Goal: Transaction & Acquisition: Purchase product/service

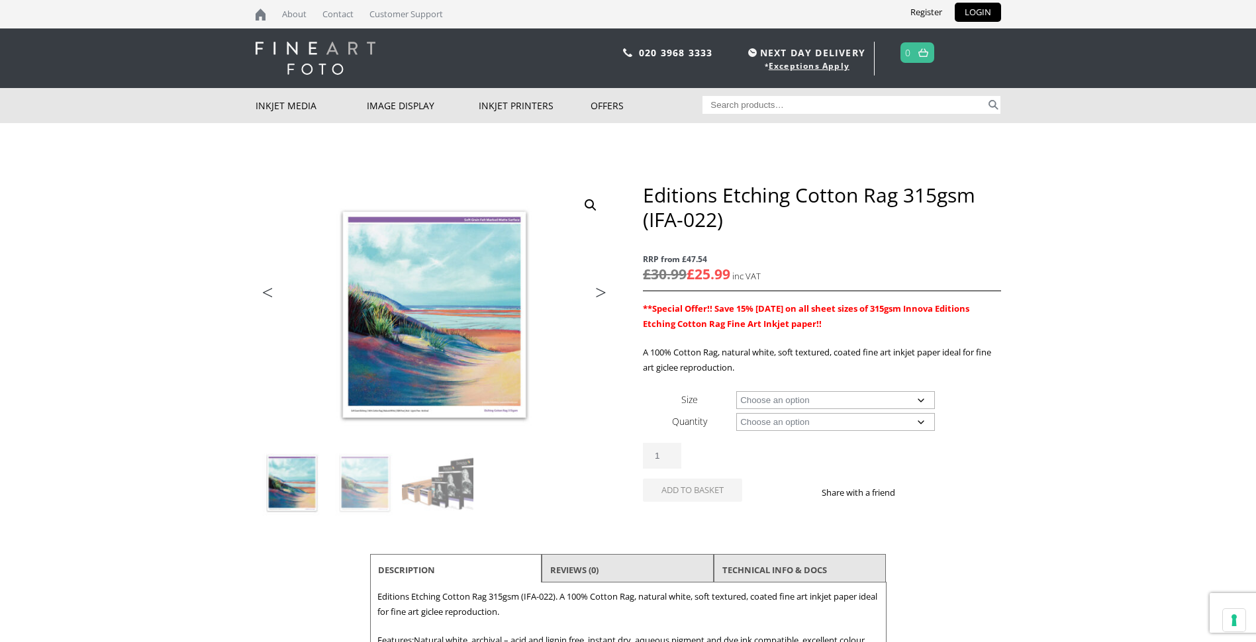
click at [917, 398] on select "Choose an option A4 Sheet A3 Sheet A3+ Sheet A2 Sheet 17" Wide Roll 24" Wide Ro…" at bounding box center [835, 400] width 199 height 18
click at [736, 391] on select "Choose an option A4 Sheet A3 Sheet A3+ Sheet A2 Sheet 17" Wide Roll 24" Wide Ro…" at bounding box center [835, 400] width 199 height 18
select select "a4-sheet"
click at [923, 421] on select "Choose an option 25 Sheets" at bounding box center [835, 422] width 199 height 18
select select "25-sheets"
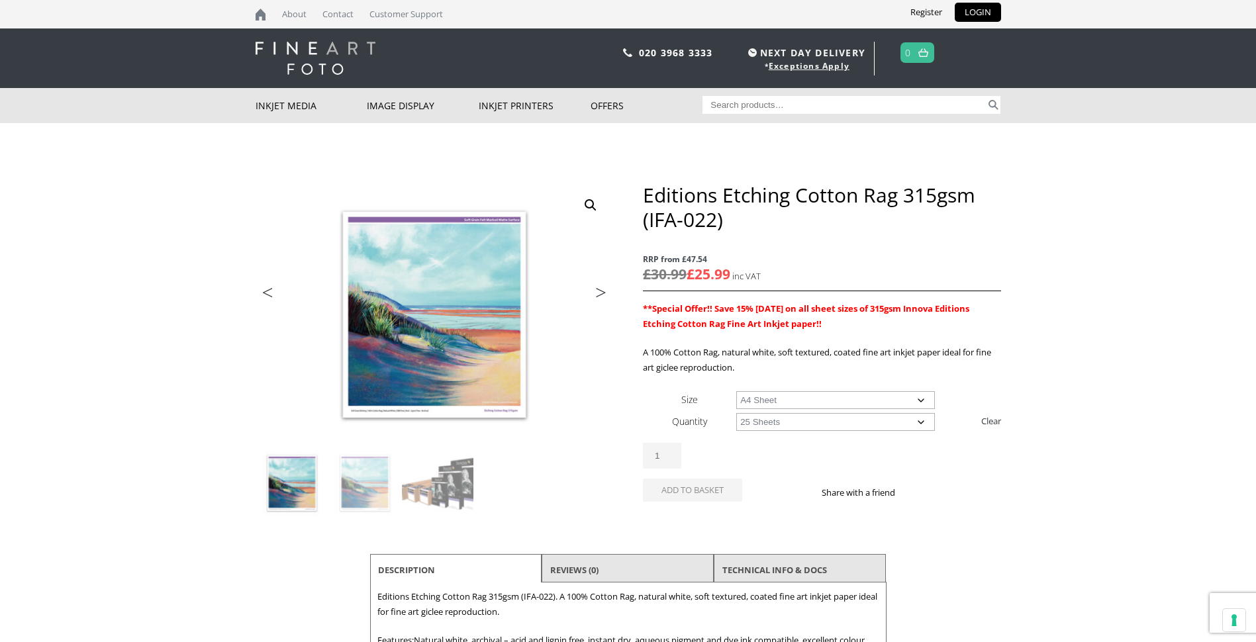
click at [736, 413] on select "Choose an option 25 Sheets" at bounding box center [835, 422] width 199 height 18
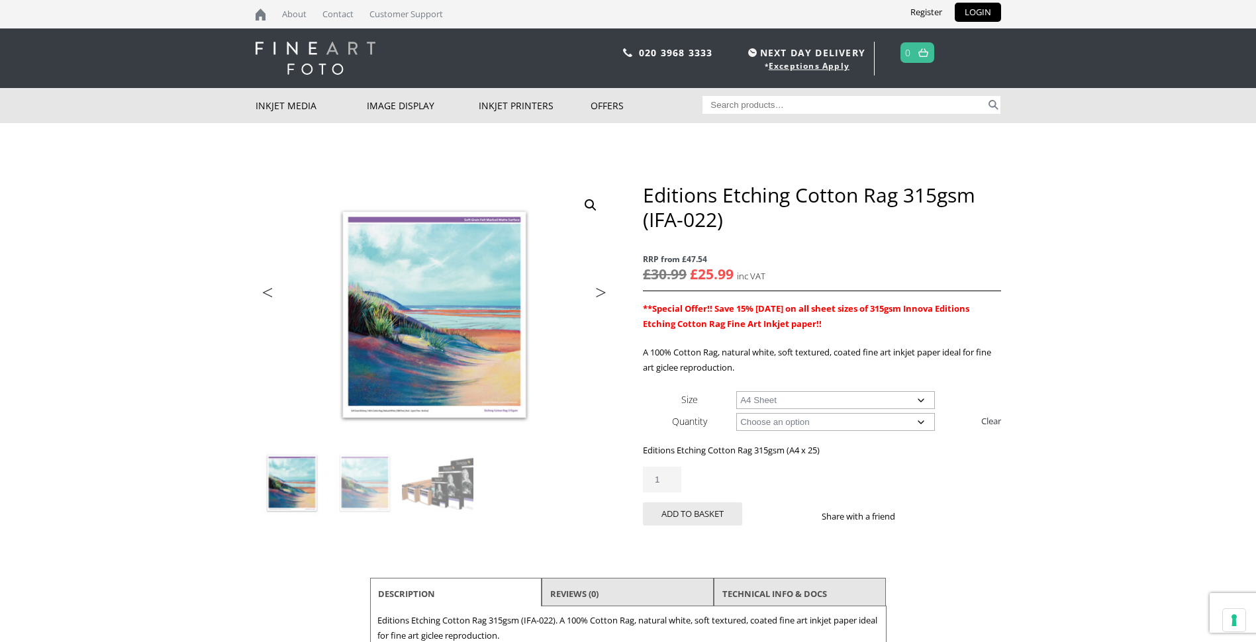
click at [925, 398] on select "Choose an option A4 Sheet A3 Sheet A3+ Sheet A2 Sheet" at bounding box center [835, 400] width 199 height 18
click at [736, 391] on select "Choose an option A4 Sheet A3 Sheet A3+ Sheet A2 Sheet" at bounding box center [835, 400] width 199 height 18
select select "a3-sheet-2"
click at [921, 421] on select "Choose an option 25 Sheets" at bounding box center [835, 422] width 199 height 18
click at [736, 413] on select "Choose an option 25 Sheets" at bounding box center [835, 422] width 199 height 18
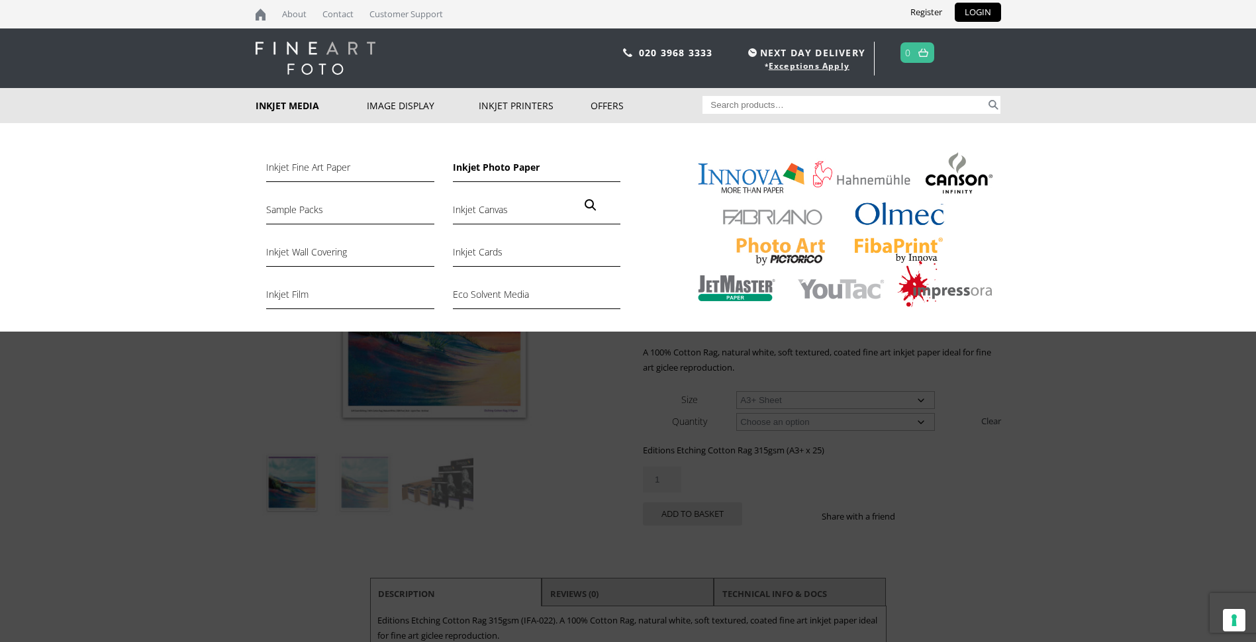
click at [519, 171] on link "Inkjet Photo Paper" at bounding box center [536, 171] width 167 height 23
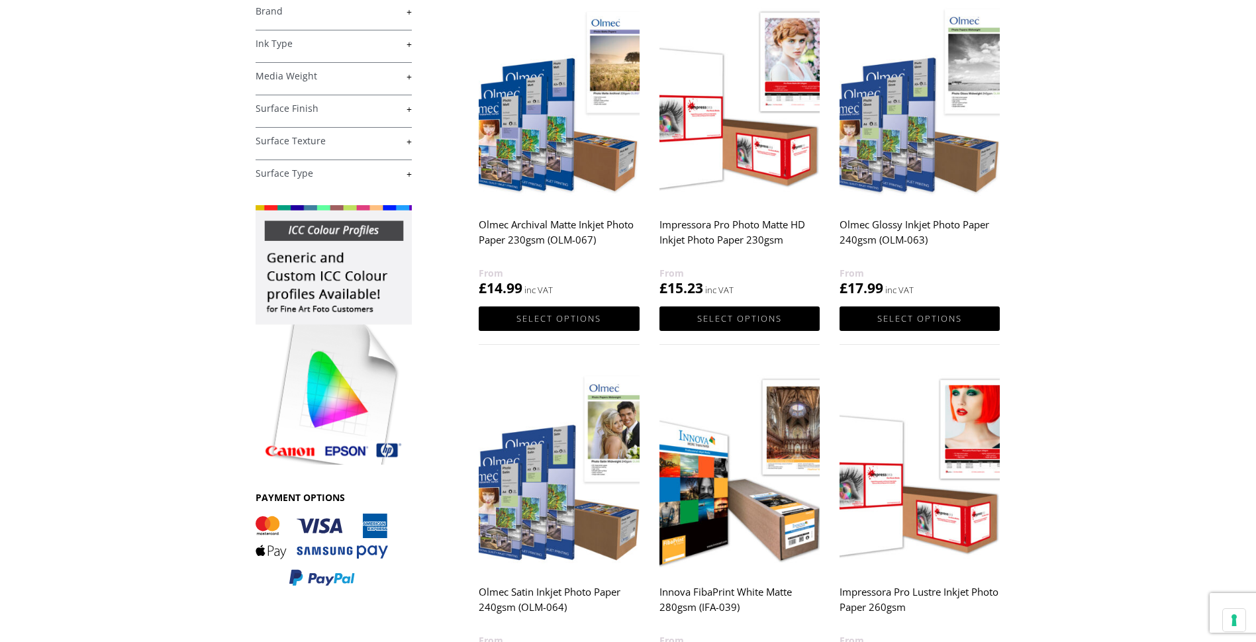
scroll to position [463, 0]
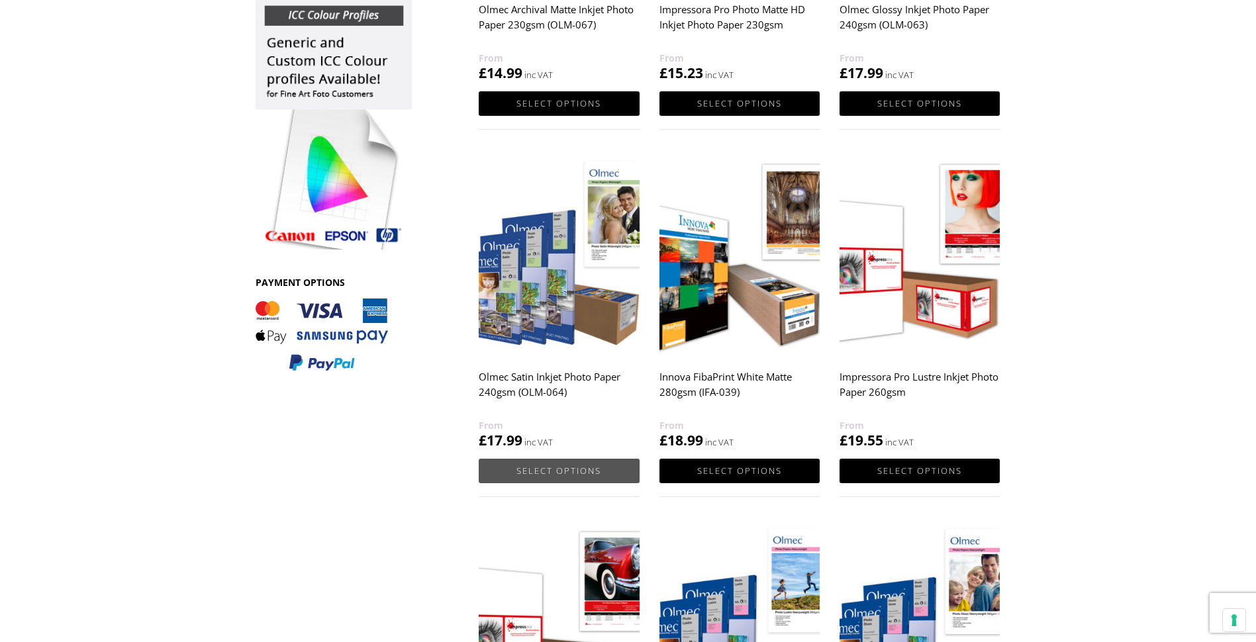
click at [559, 467] on link "Select options" at bounding box center [559, 471] width 160 height 24
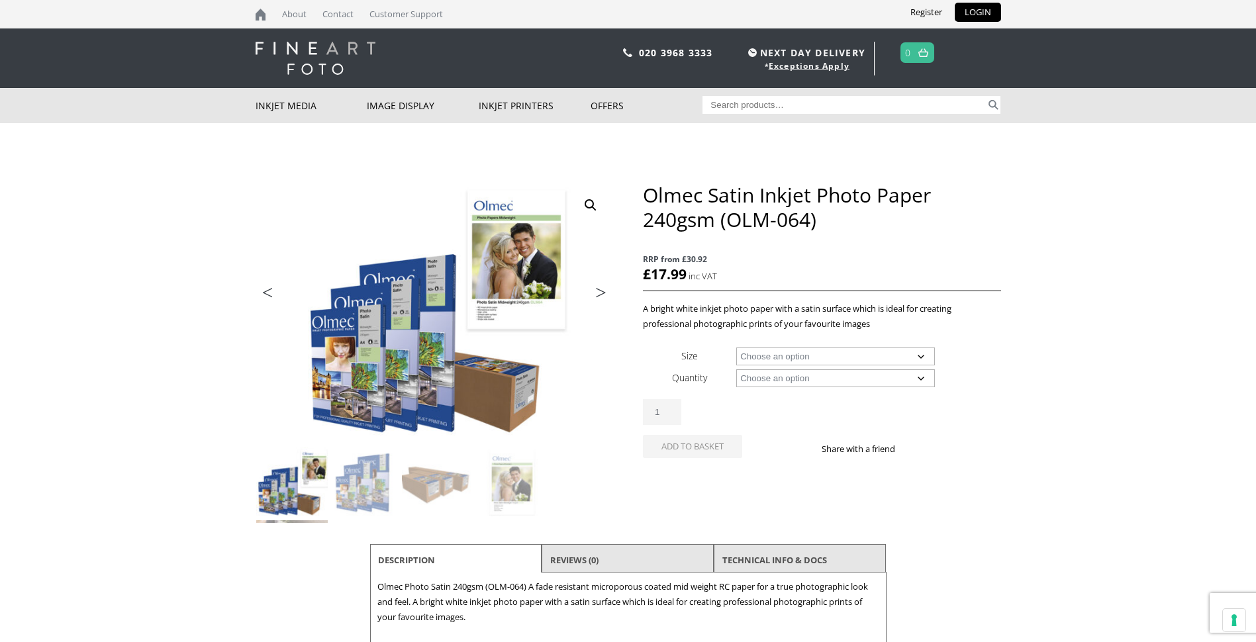
click at [920, 358] on select "Choose an option A4 Sheet A3 Sheet A3+ Sheet A2 Sheet 17" Wide Roll 24" Wide Ro…" at bounding box center [835, 357] width 199 height 18
click at [736, 348] on select "Choose an option A4 Sheet A3 Sheet A3+ Sheet A2 Sheet 17" Wide Roll 24" Wide Ro…" at bounding box center [835, 357] width 199 height 18
select select "a3-sheet-2"
click at [920, 383] on select "Choose an option 50 Sheets" at bounding box center [835, 378] width 199 height 18
select select "50-sheets"
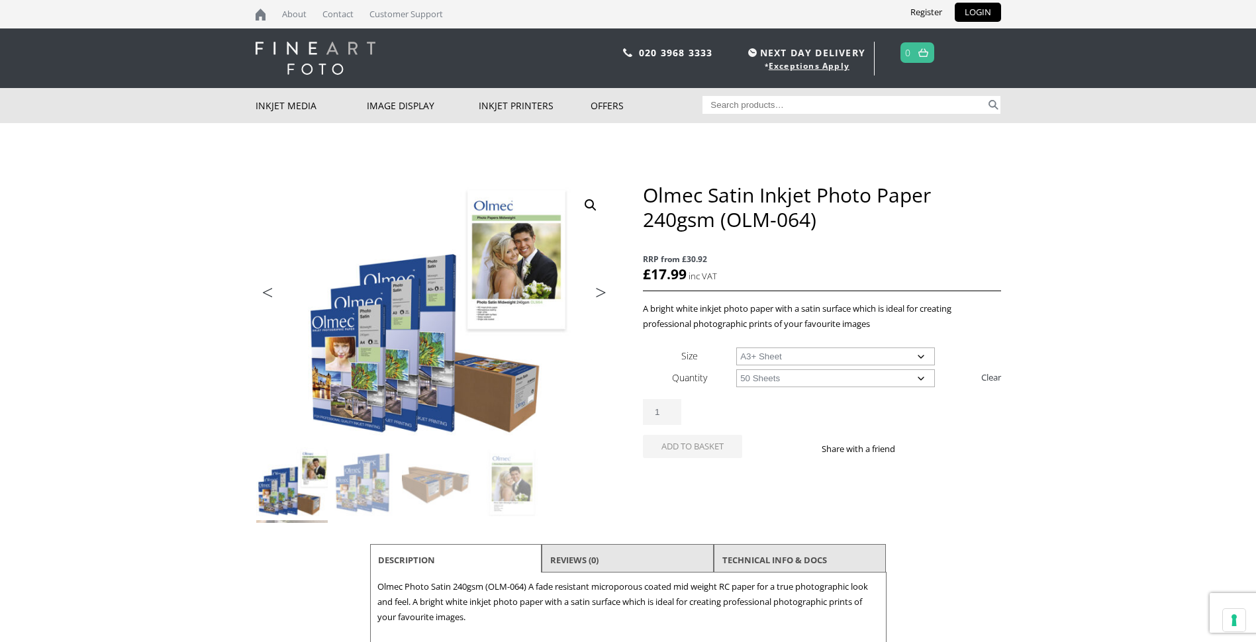
click at [736, 369] on select "Choose an option 50 Sheets" at bounding box center [835, 378] width 199 height 18
select select "a3-sheet-2"
